Goal: Navigation & Orientation: Find specific page/section

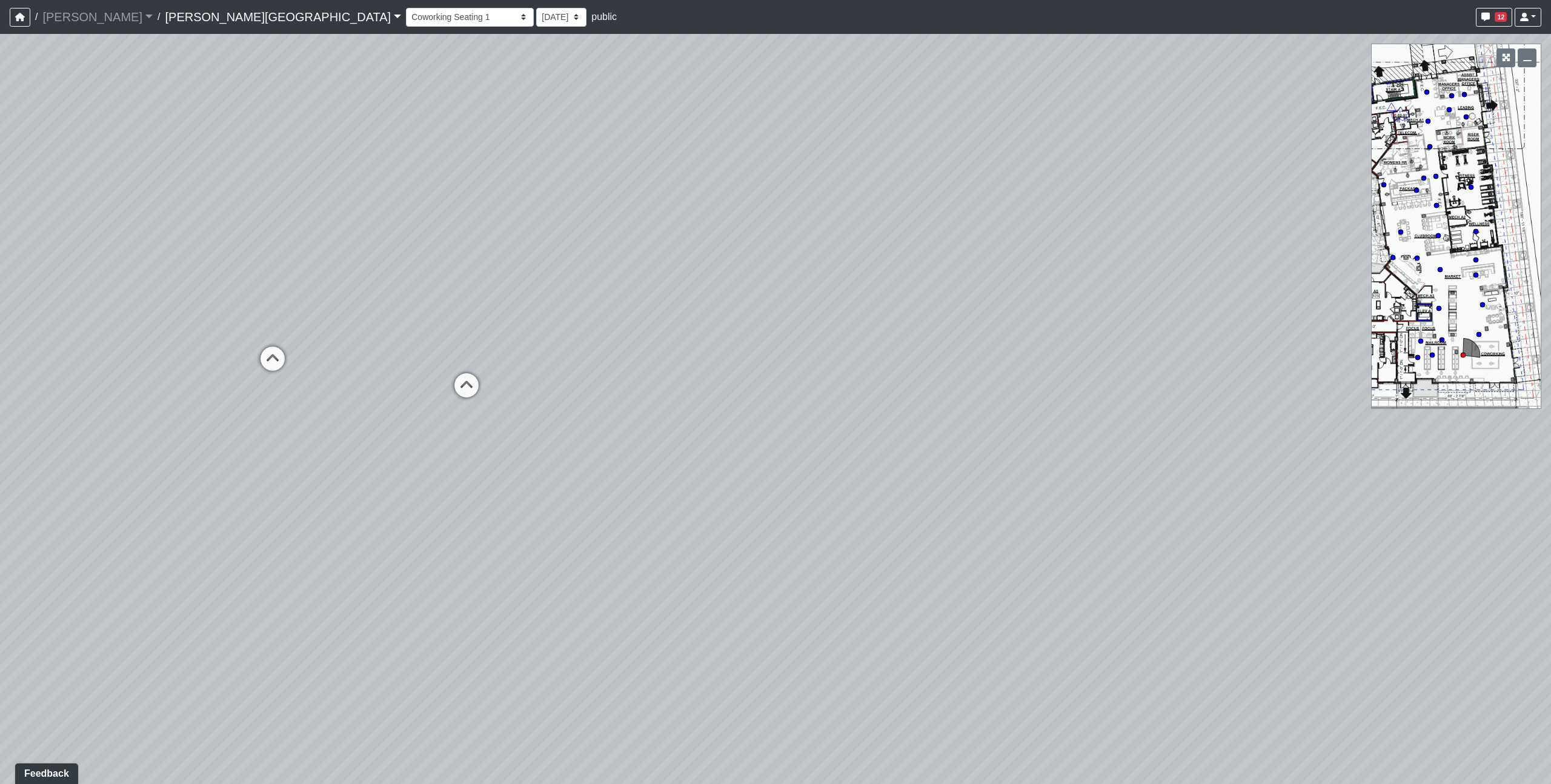
drag, startPoint x: 356, startPoint y: 291, endPoint x: 1024, endPoint y: 314, distance: 668.4
click at [1024, 314] on div "Loading... Coworking Seating 2 Loading... Market - [GEOGRAPHIC_DATA] 1 Loading.…" at bounding box center [776, 408] width 1551 height 750
click at [1429, 90] on icon at bounding box center [1426, 91] width 6 height 6
select select "rF9Y2TWouUAfWVEd1Berio"
drag, startPoint x: 887, startPoint y: 301, endPoint x: 650, endPoint y: 503, distance: 311.4
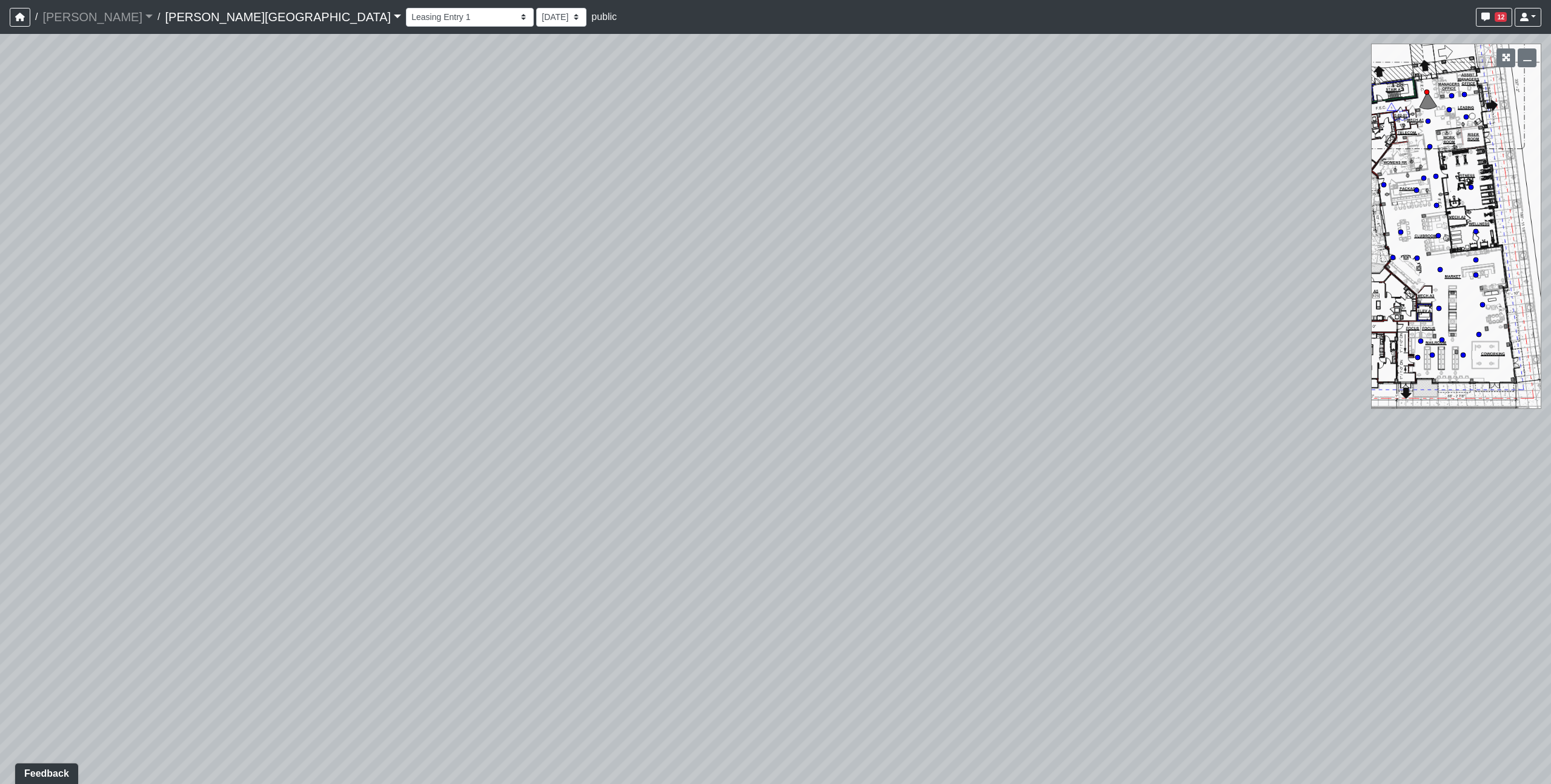
click at [650, 503] on div "Loading... Coworking Seating 2 Loading... Market - [GEOGRAPHIC_DATA] 1 Loading.…" at bounding box center [776, 408] width 1551 height 750
click at [1254, 271] on div "Loading... Coworking Seating 2 Loading... Market - [GEOGRAPHIC_DATA] 1 Loading.…" at bounding box center [776, 408] width 1551 height 750
drag, startPoint x: 1179, startPoint y: 171, endPoint x: 843, endPoint y: 499, distance: 469.6
click at [843, 499] on div "Loading... Coworking Seating 2 Loading... Market - [GEOGRAPHIC_DATA] 1 Loading.…" at bounding box center [776, 408] width 1551 height 750
drag, startPoint x: 1189, startPoint y: 289, endPoint x: 624, endPoint y: 479, distance: 596.1
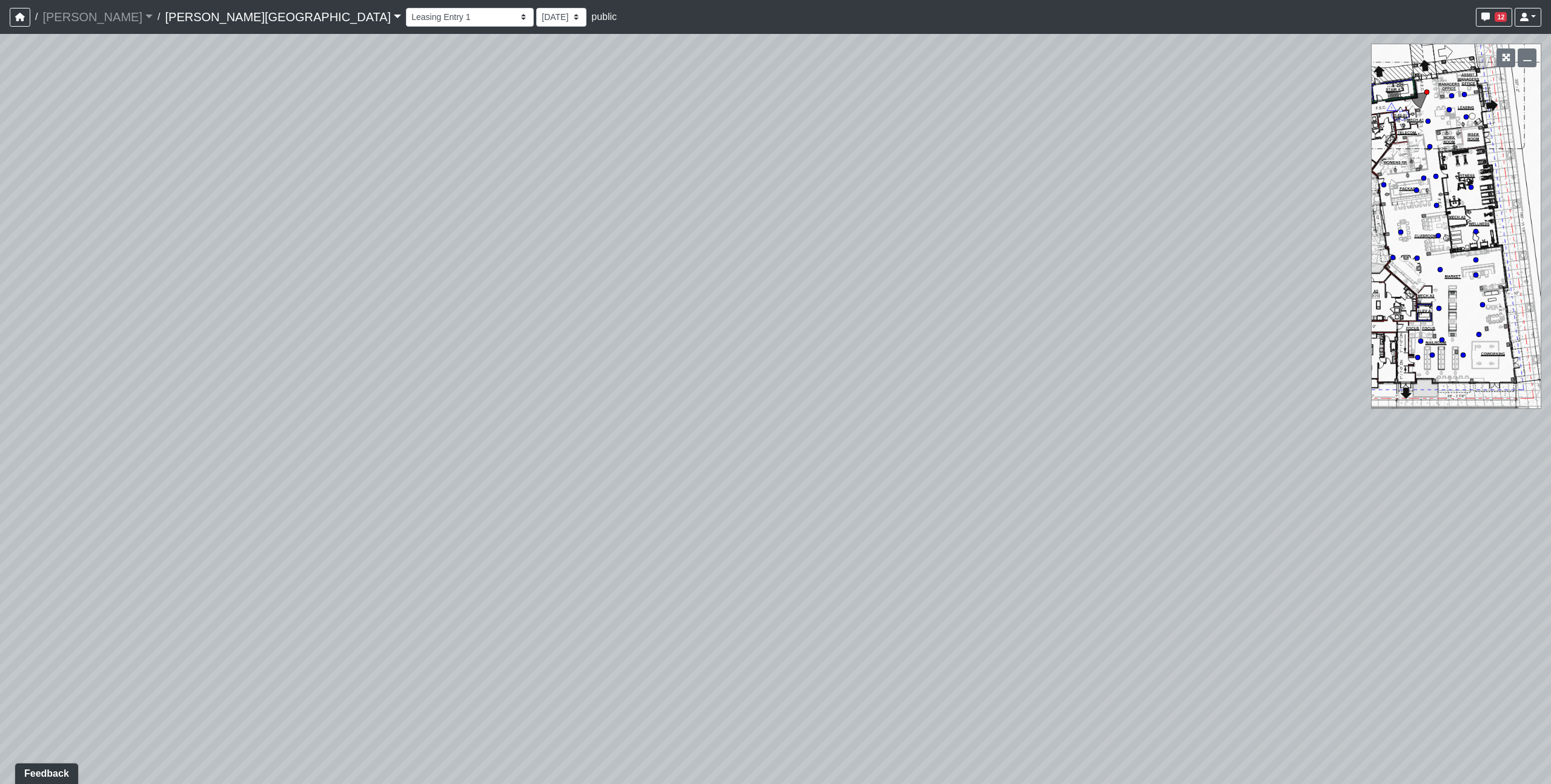
click at [624, 479] on div "Loading... Coworking Seating 2 Loading... Market - [GEOGRAPHIC_DATA] 1 Loading.…" at bounding box center [776, 408] width 1551 height 750
drag, startPoint x: 1091, startPoint y: 470, endPoint x: 569, endPoint y: 282, distance: 554.8
click at [569, 282] on div "Loading... Coworking Seating 2 Loading... Market - [GEOGRAPHIC_DATA] 1 Loading.…" at bounding box center [776, 408] width 1551 height 750
drag, startPoint x: 654, startPoint y: 386, endPoint x: 1104, endPoint y: 245, distance: 471.6
click at [1104, 245] on div "Loading... Coworking Seating 2 Loading... Market - [GEOGRAPHIC_DATA] 1 Loading.…" at bounding box center [776, 408] width 1551 height 750
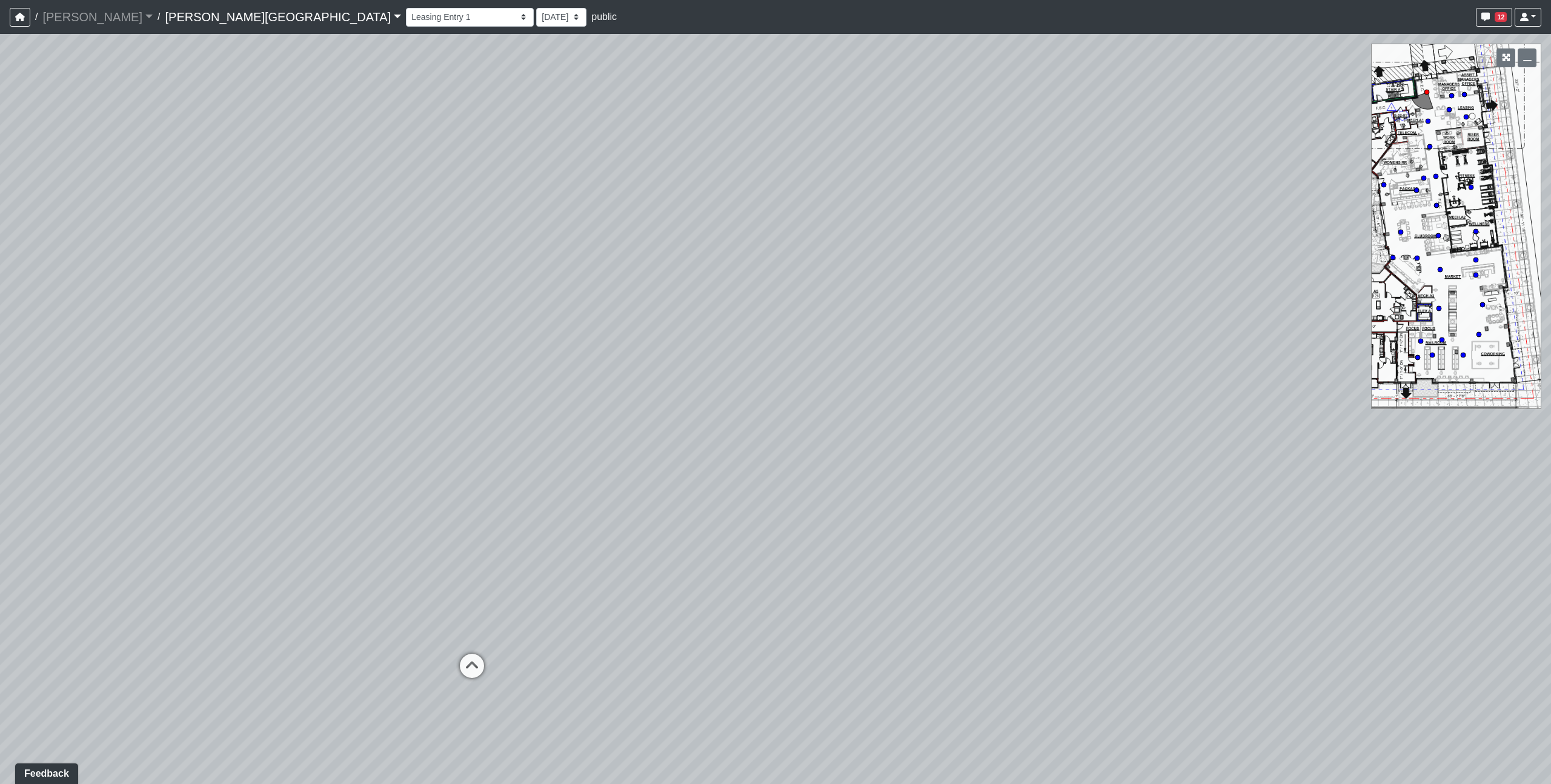
drag, startPoint x: 608, startPoint y: 511, endPoint x: 945, endPoint y: 322, distance: 386.4
click at [946, 321] on div "Loading... Coworking Seating 2 Loading... Market - [GEOGRAPHIC_DATA] 1 Loading.…" at bounding box center [776, 408] width 1551 height 750
